Goal: Task Accomplishment & Management: Use online tool/utility

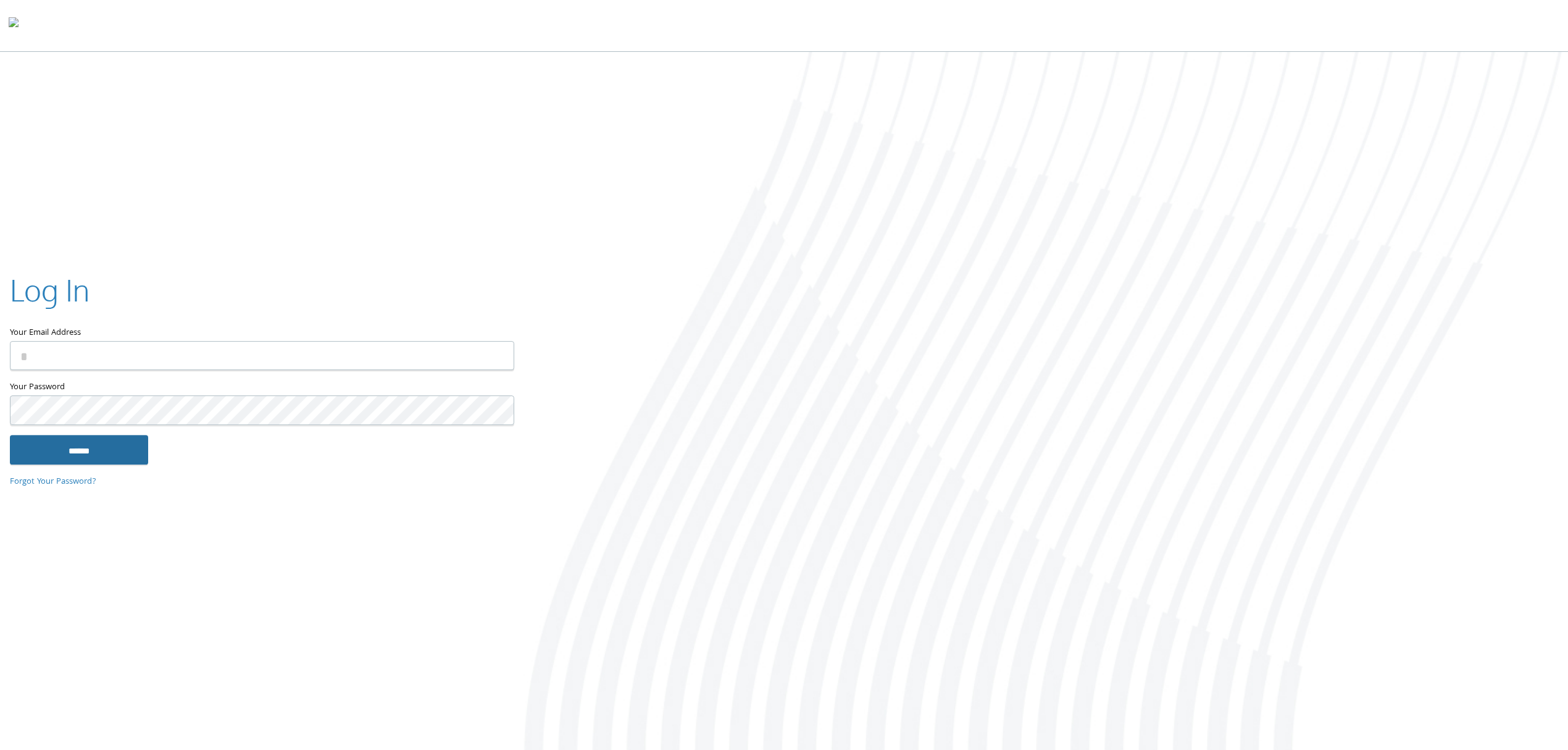
type input "**********"
click at [105, 446] on input "******" at bounding box center [78, 450] width 138 height 30
